Goal: Task Accomplishment & Management: Use online tool/utility

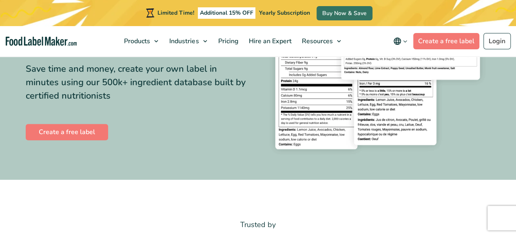
scroll to position [122, 0]
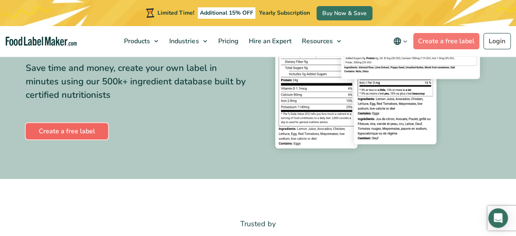
click at [64, 128] on link "Create a free label" at bounding box center [67, 131] width 82 height 16
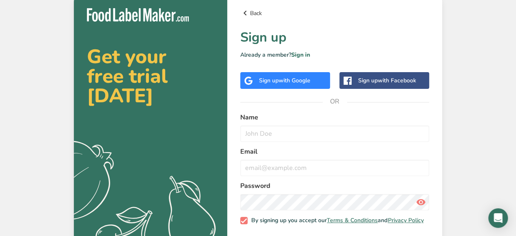
click at [256, 12] on link "Back" at bounding box center [334, 13] width 189 height 10
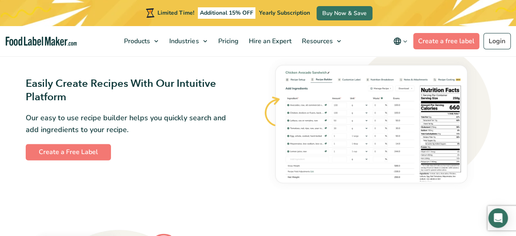
scroll to position [436, 0]
click at [76, 160] on link "Create a Free Label" at bounding box center [68, 152] width 85 height 16
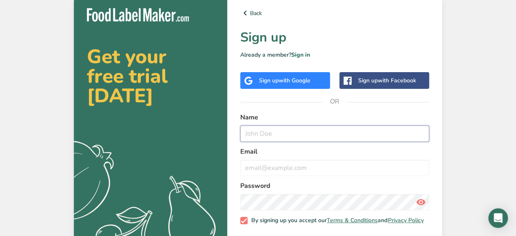
click at [308, 135] on input "text" at bounding box center [334, 134] width 189 height 16
type input "[PERSON_NAME]"
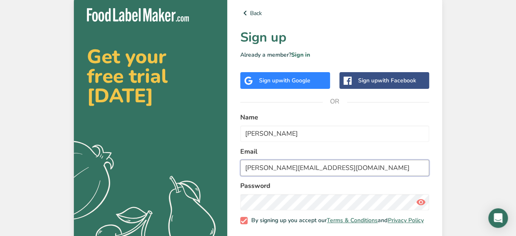
type input "[PERSON_NAME][EMAIL_ADDRESS][DOMAIN_NAME]"
click at [426, 205] on span at bounding box center [421, 202] width 16 height 16
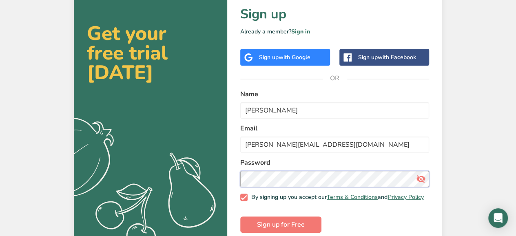
scroll to position [38, 0]
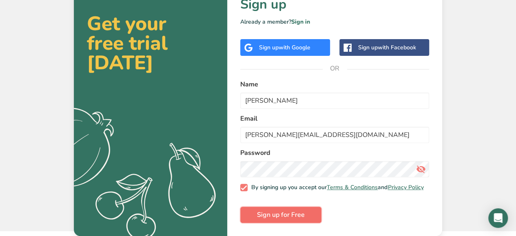
click at [291, 220] on button "Sign up for Free" at bounding box center [280, 215] width 81 height 16
click at [305, 216] on button "Sign up for Free" at bounding box center [280, 215] width 81 height 16
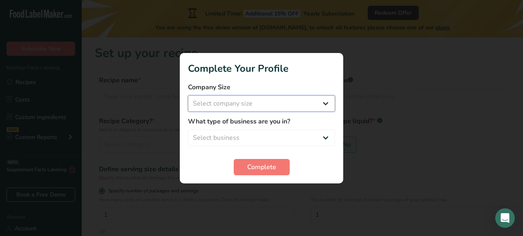
click at [284, 107] on select "Select company size Fewer than 10 Employees 10 to 50 Employees 51 to 500 Employ…" at bounding box center [261, 104] width 147 height 16
select select "2"
click at [188, 96] on select "Select company size Fewer than 10 Employees 10 to 50 Employees 51 to 500 Employ…" at bounding box center [261, 104] width 147 height 16
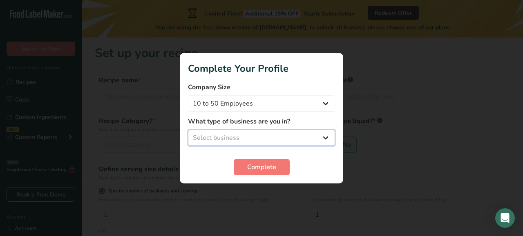
click at [266, 139] on select "Select business Packaged Food Manufacturer Restaurant & Cafe Bakery Meal Plans …" at bounding box center [261, 138] width 147 height 16
select select "1"
click at [188, 130] on select "Select business Packaged Food Manufacturer Restaurant & Cafe Bakery Meal Plans …" at bounding box center [261, 138] width 147 height 16
click at [288, 144] on select "Packaged Food Manufacturer Restaurant & Cafe Bakery Meal Plans & Catering Compa…" at bounding box center [261, 138] width 147 height 16
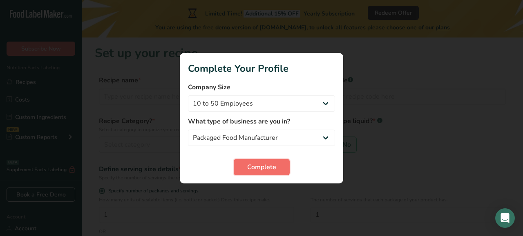
click at [269, 165] on span "Complete" at bounding box center [261, 167] width 29 height 10
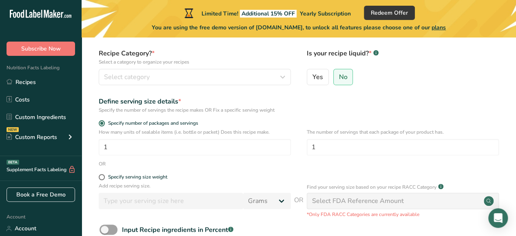
scroll to position [29, 0]
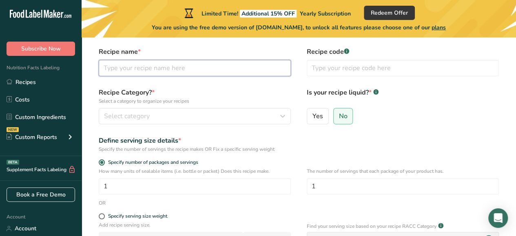
click at [173, 65] on input "text" at bounding box center [195, 68] width 192 height 16
type input "4% Chocolate Milk"
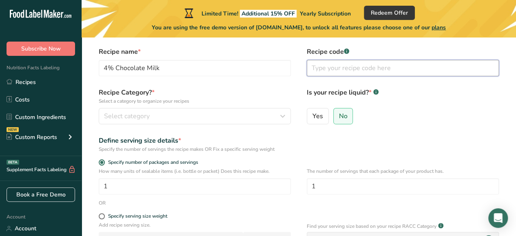
click at [370, 72] on input "text" at bounding box center [403, 68] width 192 height 16
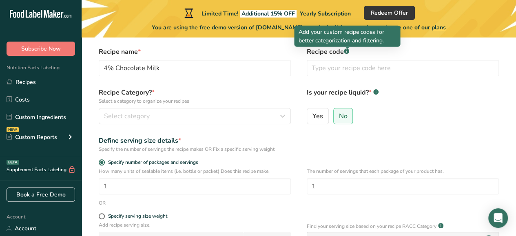
click at [349, 52] on rect at bounding box center [346, 51] width 5 height 5
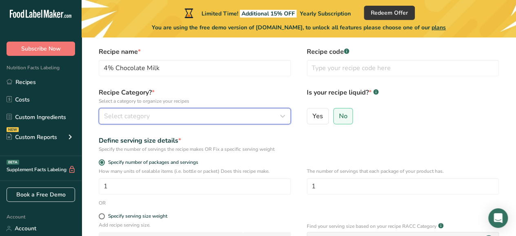
click at [217, 116] on div "Select category" at bounding box center [192, 116] width 177 height 10
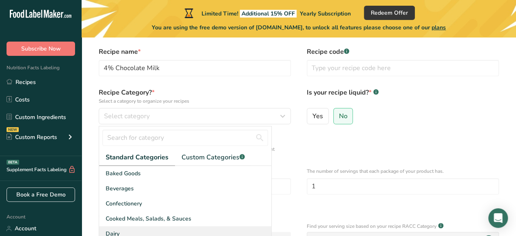
click at [166, 233] on div "Dairy" at bounding box center [185, 234] width 172 height 15
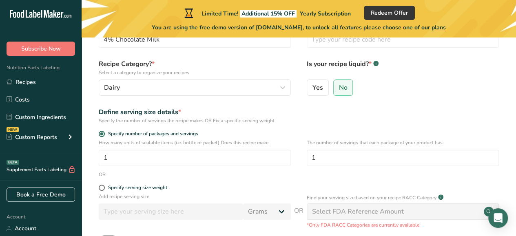
scroll to position [69, 0]
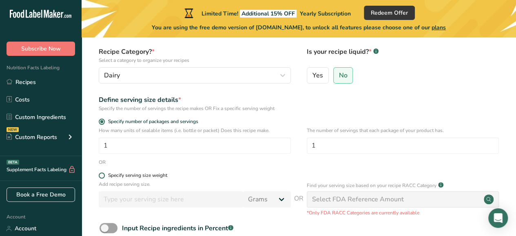
click at [158, 178] on div "Specify serving size weight" at bounding box center [137, 176] width 59 height 6
click at [104, 178] on input "Specify serving size weight" at bounding box center [101, 175] width 5 height 5
radio input "true"
radio input "false"
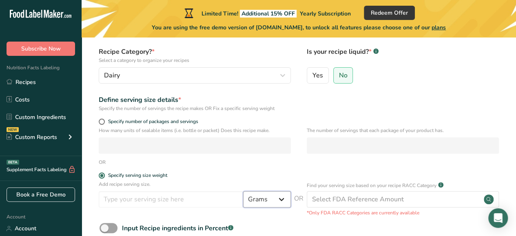
click at [279, 194] on select "Grams kg mg mcg lb oz l mL fl oz tbsp tsp cup qt gallon" at bounding box center [267, 199] width 48 height 16
select select "16"
click at [243, 191] on select "Grams kg mg mcg lb oz l mL fl oz tbsp tsp cup qt gallon" at bounding box center [267, 199] width 48 height 16
select select "22"
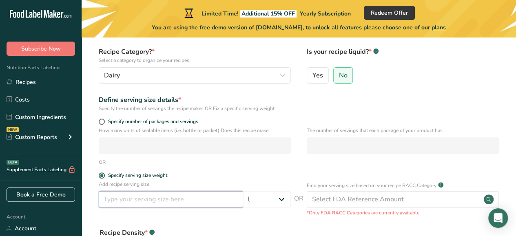
click at [185, 202] on input "number" at bounding box center [171, 199] width 145 height 16
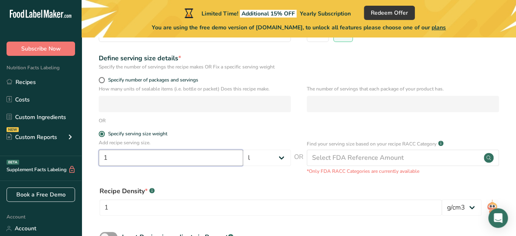
scroll to position [151, 0]
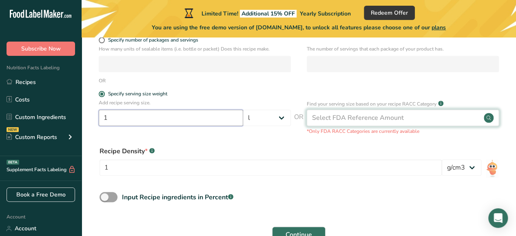
type input "1"
click at [490, 119] on circle at bounding box center [489, 118] width 10 height 10
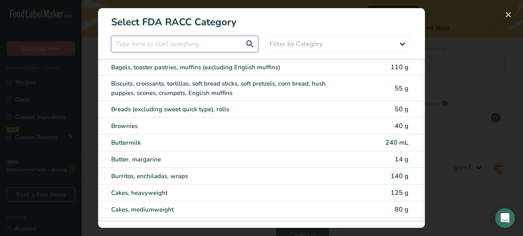
click at [150, 44] on input "RACC Category Selection Modal" at bounding box center [184, 44] width 147 height 16
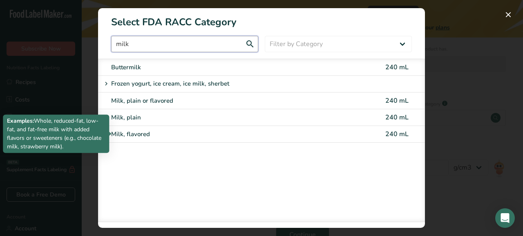
type input "milk"
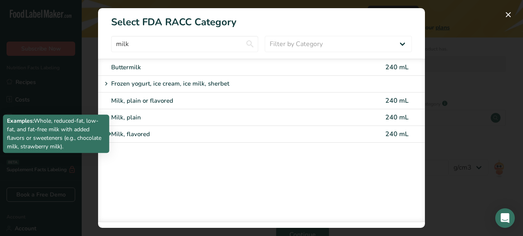
click at [183, 133] on div "Milk, flavored" at bounding box center [227, 134] width 232 height 9
type input "240"
select select "17"
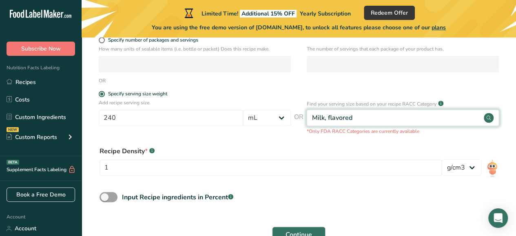
click at [378, 113] on div "Milk, flavored" at bounding box center [403, 118] width 192 height 16
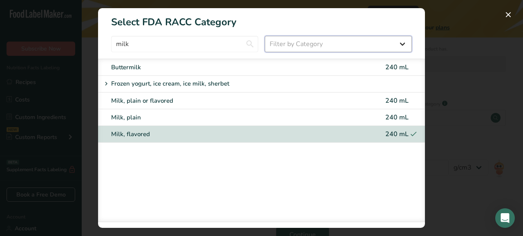
click at [325, 44] on select "Filter by Category All Bakery products [GEOGRAPHIC_DATA] Cereals and other grai…" at bounding box center [338, 44] width 147 height 16
select select "8"
click at [265, 36] on select "Filter by Category All Bakery products [GEOGRAPHIC_DATA] Cereals and other grai…" at bounding box center [338, 44] width 147 height 16
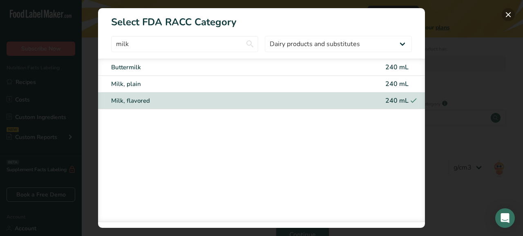
click at [505, 16] on button "RACC Category Selection Modal" at bounding box center [507, 14] width 13 height 13
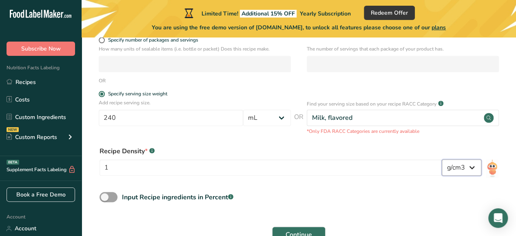
click at [463, 167] on select "lb/ft3 g/cm3" at bounding box center [462, 168] width 40 height 16
click at [372, 218] on form "Recipe name * 4% Chocolate Milk Recipe code .a-a{fill:#347362;}.b-a{fill:#fff;}…" at bounding box center [299, 86] width 409 height 324
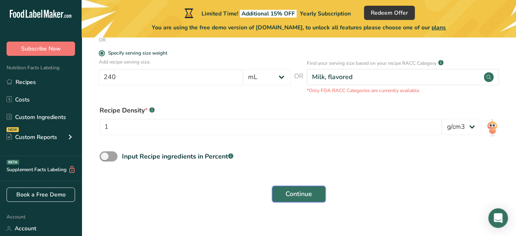
click at [300, 196] on span "Continue" at bounding box center [299, 194] width 27 height 10
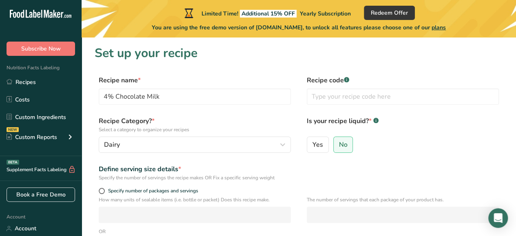
scroll to position [0, 0]
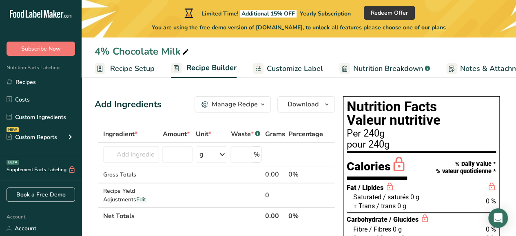
click at [131, 74] on link "Recipe Setup" at bounding box center [125, 69] width 60 height 18
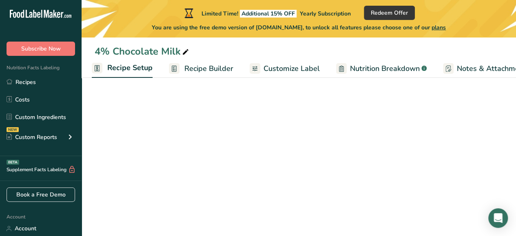
select select "17"
select select "22"
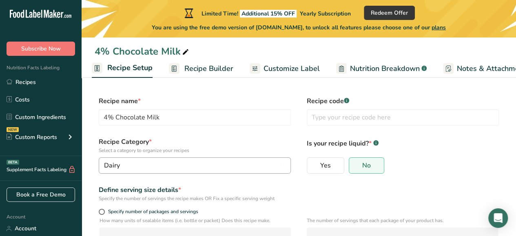
scroll to position [163, 0]
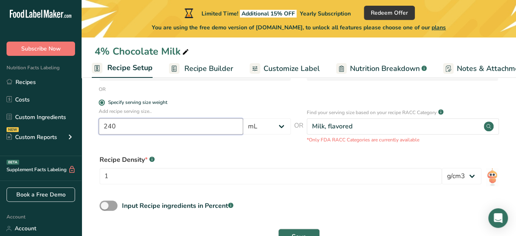
click at [209, 128] on input "240" at bounding box center [171, 126] width 145 height 16
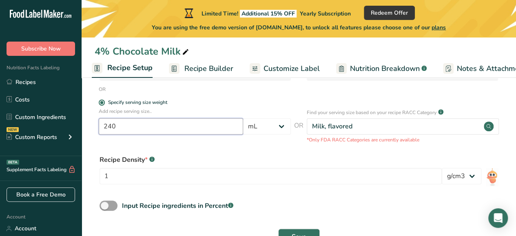
click at [209, 128] on input "240" at bounding box center [171, 126] width 145 height 16
type input "250"
click at [285, 141] on div "Add recipe serving size.. 250 Grams kg mg mcg lb oz l mL fl oz tbsp tsp cup qt …" at bounding box center [299, 126] width 409 height 36
click at [253, 147] on form "Recipe name * 4% Chocolate Milk Recipe code .a-a{fill:#347362;}.b-a{fill:#fff;}…" at bounding box center [299, 91] width 409 height 317
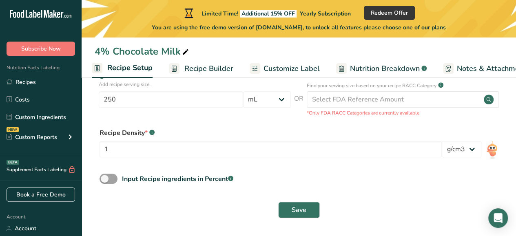
click at [403, 169] on form "Recipe name * 4% Chocolate Milk Recipe code .a-a{fill:#347362;}.b-a{fill:#fff;}…" at bounding box center [299, 64] width 409 height 317
click at [287, 217] on button "Save" at bounding box center [299, 210] width 42 height 16
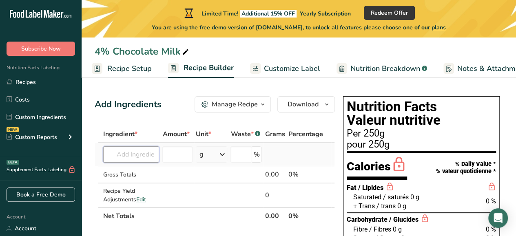
click at [118, 158] on input "text" at bounding box center [131, 155] width 56 height 16
click at [180, 149] on input "number" at bounding box center [177, 155] width 30 height 16
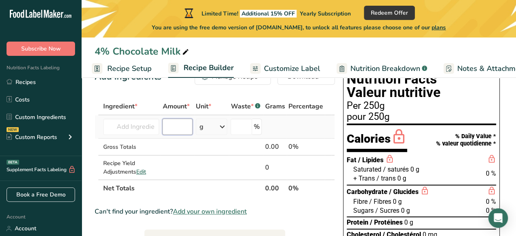
scroll to position [41, 0]
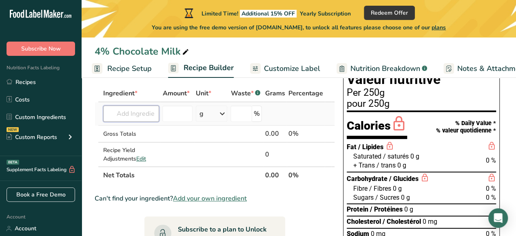
click at [137, 117] on input "text" at bounding box center [131, 114] width 56 height 16
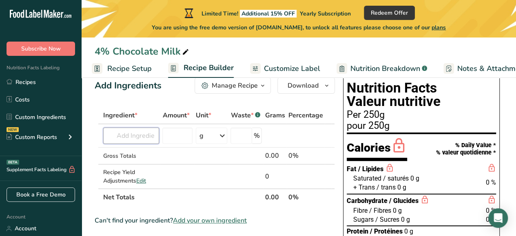
scroll to position [0, 0]
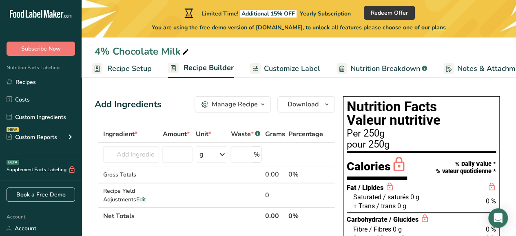
click at [258, 107] on div "Manage Recipe" at bounding box center [235, 105] width 46 height 10
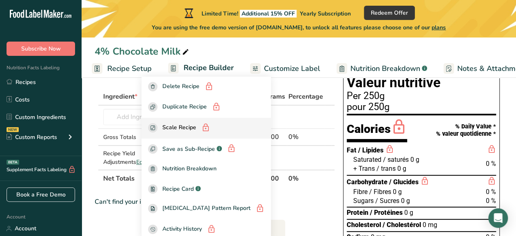
scroll to position [82, 0]
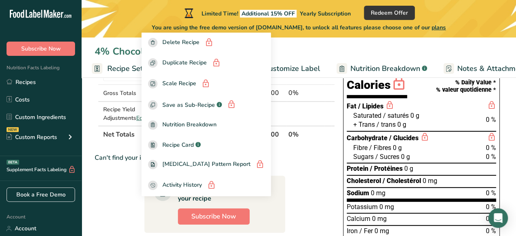
click at [310, 160] on div "Can't find your ingredient? Add your own ingredient" at bounding box center [215, 158] width 240 height 10
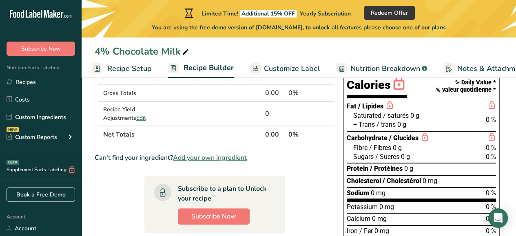
scroll to position [0, 0]
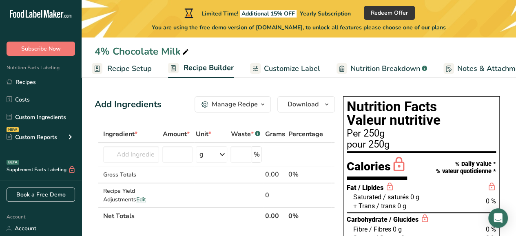
click at [142, 71] on span "Recipe Setup" at bounding box center [129, 68] width 44 height 11
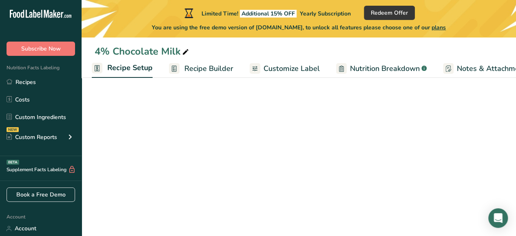
select select "17"
select select "22"
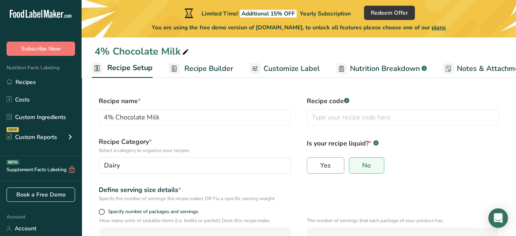
click at [320, 173] on label "Yes" at bounding box center [326, 166] width 38 height 16
click at [313, 168] on input "Yes" at bounding box center [309, 165] width 5 height 5
radio input "true"
radio input "false"
click at [278, 190] on div "Define serving size details *" at bounding box center [195, 190] width 192 height 10
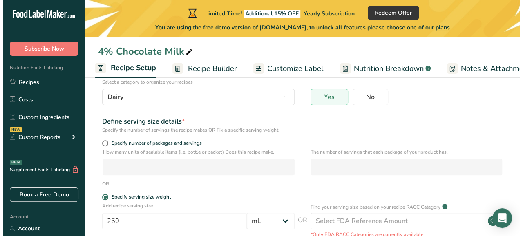
scroll to position [82, 0]
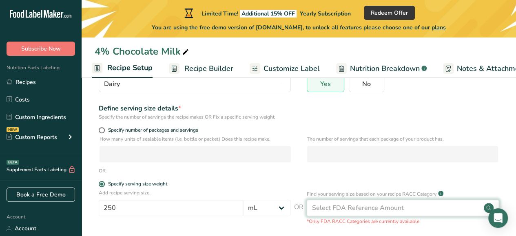
click at [332, 204] on div "Select FDA Reference Amount" at bounding box center [358, 208] width 92 height 10
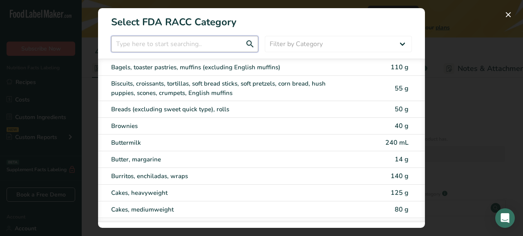
click at [209, 40] on input "RACC Category Selection Modal" at bounding box center [184, 44] width 147 height 16
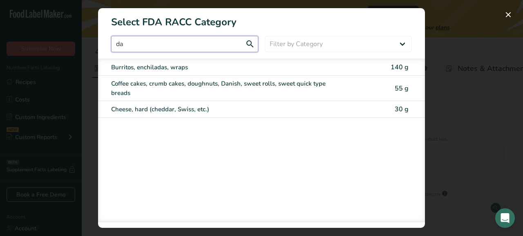
type input "d"
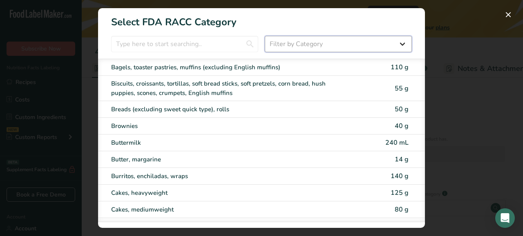
click at [311, 41] on select "Filter by Category All Bakery products [GEOGRAPHIC_DATA] Cereals and other grai…" at bounding box center [338, 44] width 147 height 16
select select "8"
click at [265, 36] on select "Filter by Category All Bakery products [GEOGRAPHIC_DATA] Cereals and other grai…" at bounding box center [338, 44] width 147 height 16
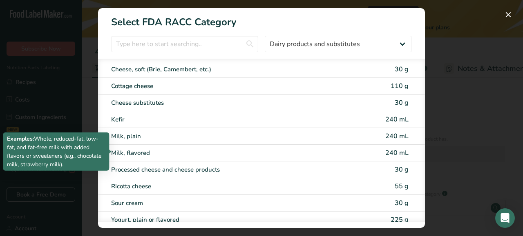
click at [278, 150] on div "Milk, flavored" at bounding box center [227, 153] width 232 height 9
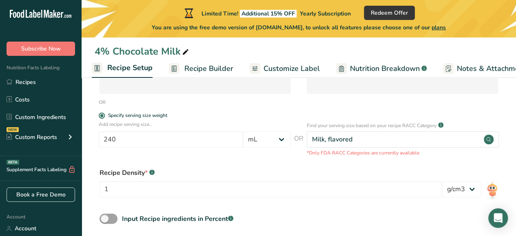
scroll to position [163, 0]
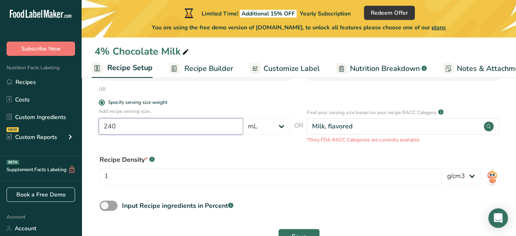
click at [226, 130] on input "240" at bounding box center [171, 126] width 145 height 16
type input "250"
click at [318, 155] on div "Recipe Density * .a-a{fill:#347362;}.b-a{fill:#fff;} 1 lb/ft3 g/cm3" at bounding box center [299, 172] width 409 height 44
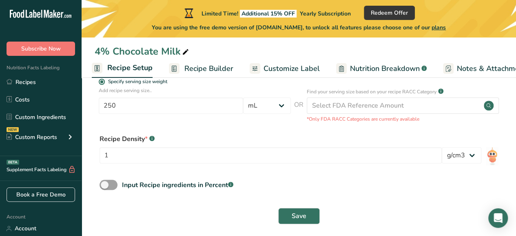
scroll to position [190, 0]
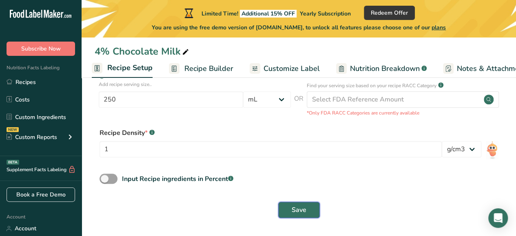
click at [309, 208] on button "Save" at bounding box center [299, 210] width 42 height 16
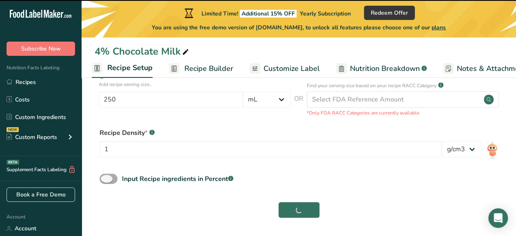
click at [109, 180] on span at bounding box center [109, 179] width 18 height 10
click at [105, 180] on input "Input Recipe ingredients in Percent .a-a{fill:#347362;}.b-a{fill:#fff;}" at bounding box center [102, 178] width 5 height 5
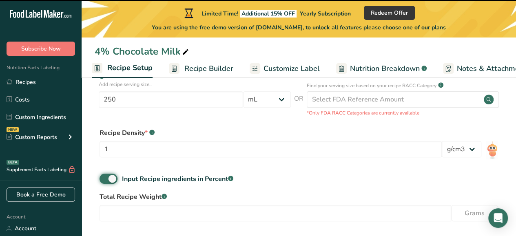
checkbox input "false"
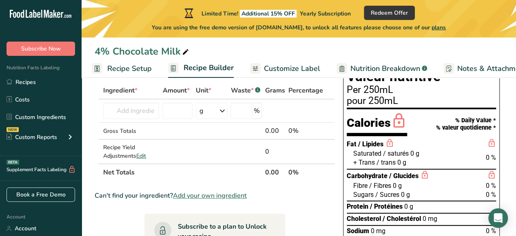
scroll to position [3, 0]
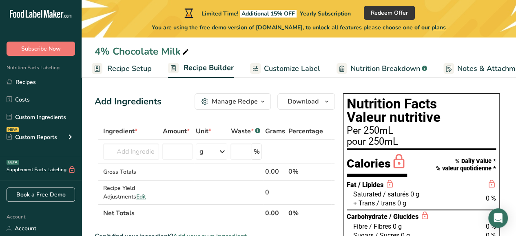
click at [117, 75] on link "Recipe Setup" at bounding box center [122, 69] width 60 height 18
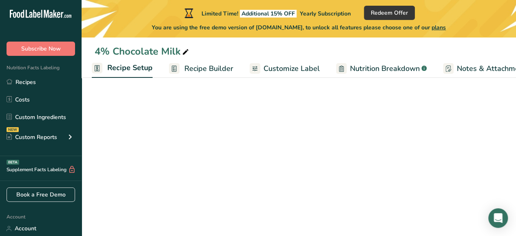
select select "17"
select select "22"
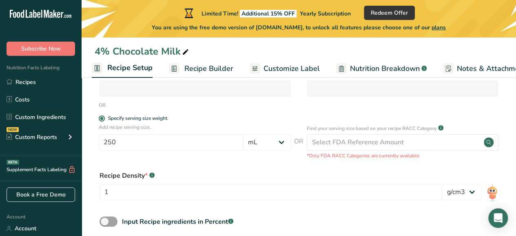
scroll to position [190, 0]
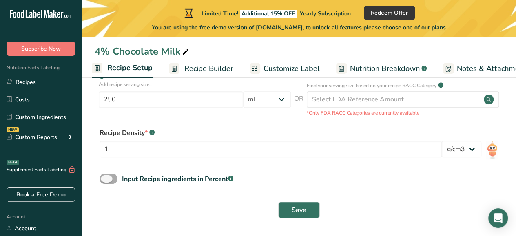
click at [109, 180] on span at bounding box center [109, 179] width 18 height 10
click at [105, 180] on input "Input Recipe ingredients in Percent .a-a{fill:#347362;}.b-a{fill:#fff;}" at bounding box center [102, 178] width 5 height 5
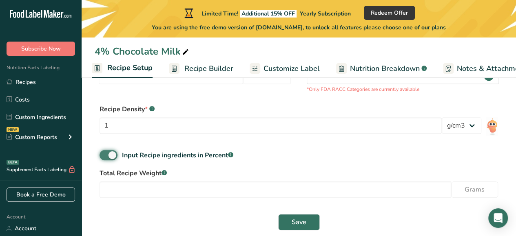
scroll to position [226, 0]
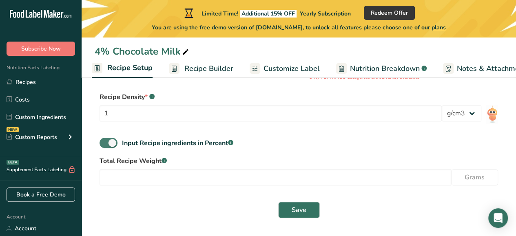
click at [109, 143] on span at bounding box center [109, 143] width 18 height 10
click at [105, 143] on input "Input Recipe ingredients in Percent .a-a{fill:#347362;}.b-a{fill:#fff;}" at bounding box center [102, 142] width 5 height 5
checkbox input "false"
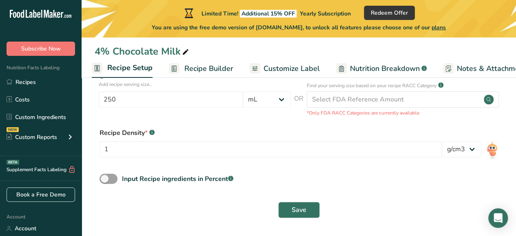
click at [219, 66] on span "Recipe Builder" at bounding box center [209, 68] width 49 height 11
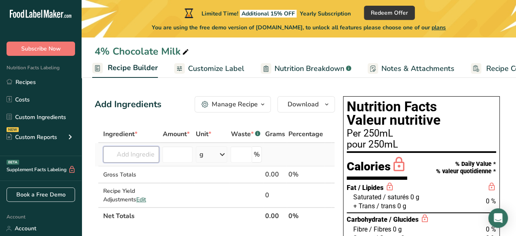
click at [152, 150] on input "text" at bounding box center [131, 155] width 56 height 16
click at [141, 156] on input "text" at bounding box center [131, 155] width 56 height 16
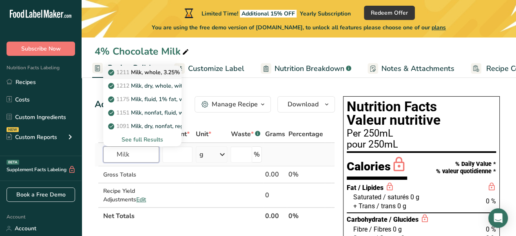
type input "Milk"
click at [149, 71] on p "1211 Milk, whole, 3.25% milkfat, without added vitamin A and [MEDICAL_DATA]" at bounding box center [219, 72] width 218 height 9
type input "Milk, whole, 3.25% milkfat, without added vitamin A and [MEDICAL_DATA]"
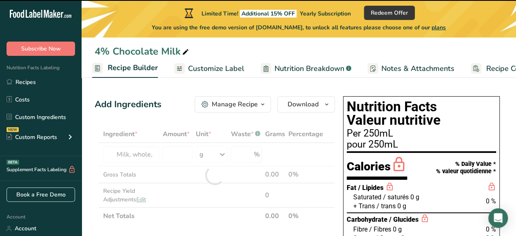
type input "0"
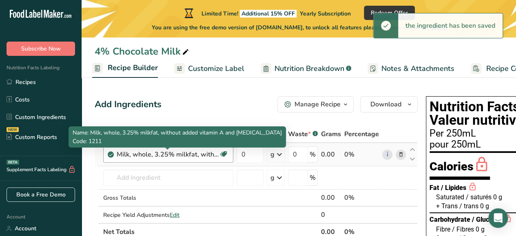
click at [162, 152] on div "Milk, whole, 3.25% milkfat, without added vitamin A and [MEDICAL_DATA]" at bounding box center [168, 155] width 102 height 10
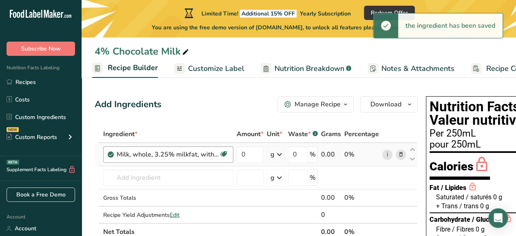
click at [165, 153] on div "Milk, whole, 3.25% milkfat, without added vitamin A and [MEDICAL_DATA]" at bounding box center [168, 155] width 102 height 10
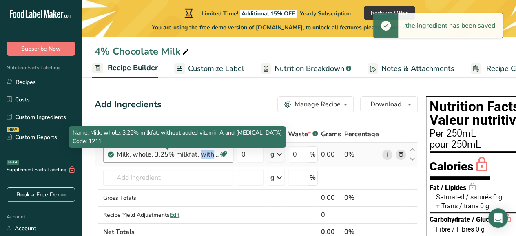
click at [165, 153] on div "Milk, whole, 3.25% milkfat, without added vitamin A and [MEDICAL_DATA]" at bounding box center [168, 155] width 102 height 10
